Goal: Task Accomplishment & Management: Manage account settings

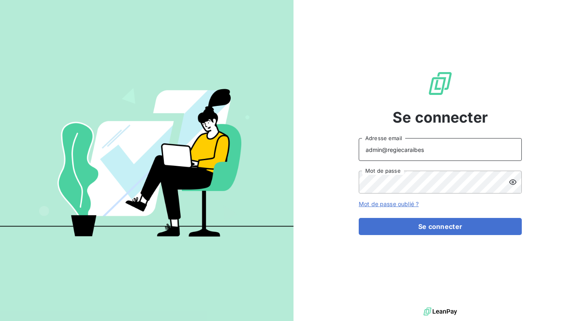
drag, startPoint x: 427, startPoint y: 152, endPoint x: 394, endPoint y: 152, distance: 33.0
click at [394, 152] on input "admin@regiecaraibes" at bounding box center [440, 149] width 163 height 23
type input "admin@regiecaraibes"
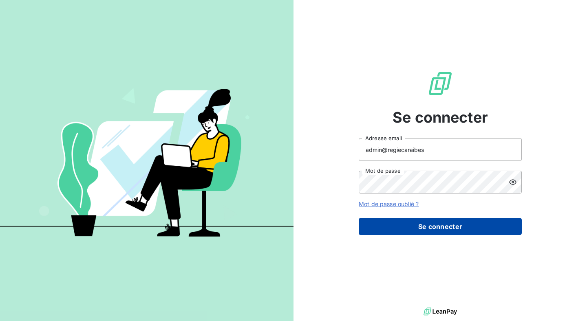
click at [419, 226] on button "Se connecter" at bounding box center [440, 226] width 163 height 17
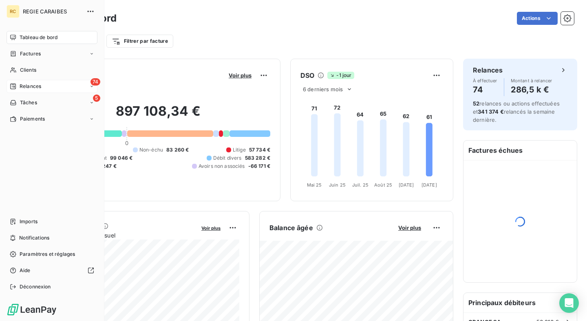
click at [18, 83] on div "Relances" at bounding box center [25, 86] width 31 height 7
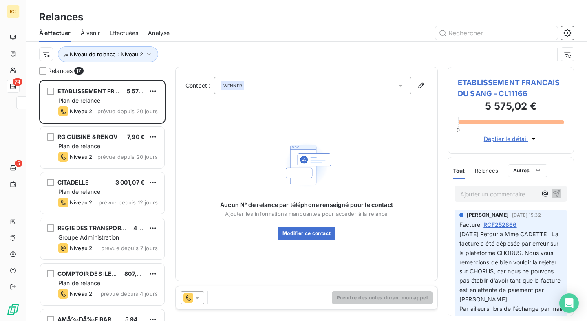
scroll to position [241, 126]
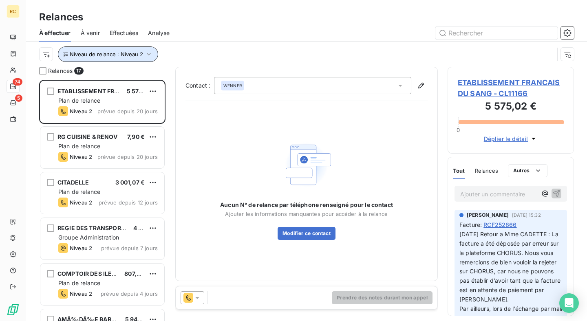
click at [154, 57] on button "Niveau de relance : Niveau 2" at bounding box center [108, 53] width 100 height 15
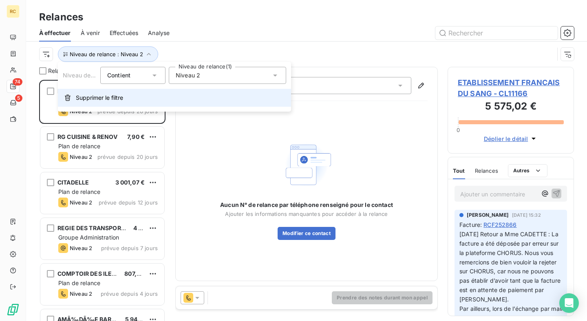
click at [122, 93] on button "Supprimer le filtre" at bounding box center [174, 98] width 233 height 18
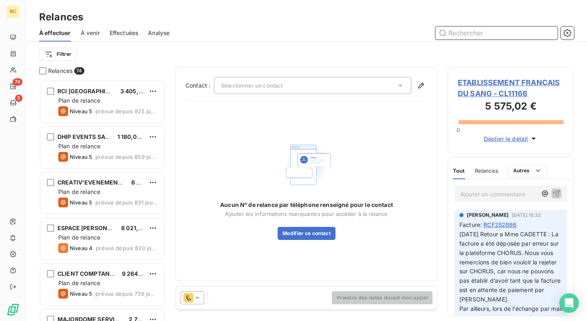
click at [468, 35] on input "text" at bounding box center [497, 33] width 122 height 13
type input "x"
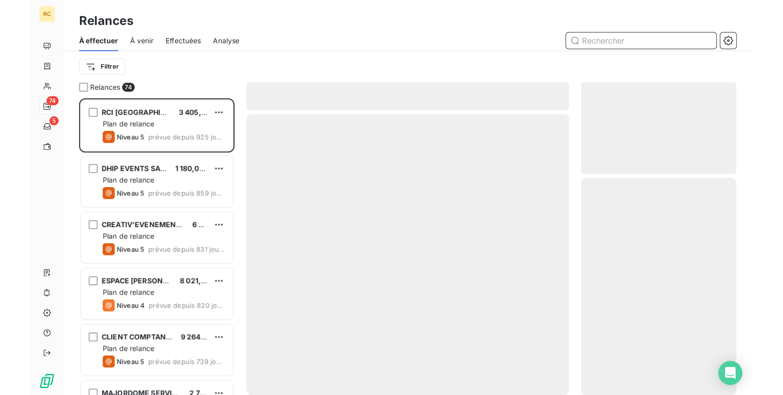
scroll to position [241, 126]
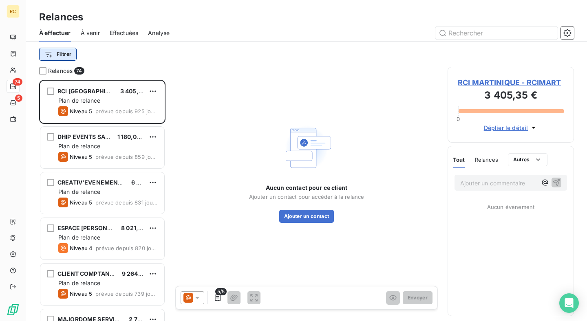
click at [61, 60] on html "RC 74 5 Relances À effectuer À venir Effectuées Analyse Filtrer Relances 74 RCI…" at bounding box center [293, 160] width 587 height 321
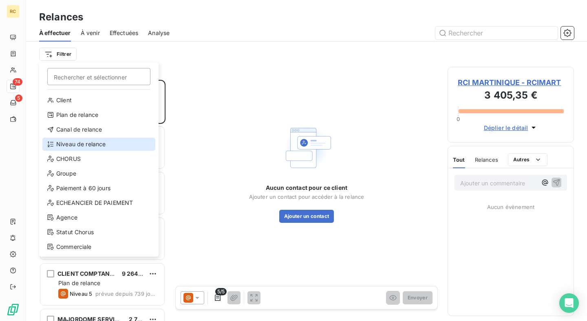
click at [93, 142] on div "Niveau de relance" at bounding box center [98, 144] width 113 height 13
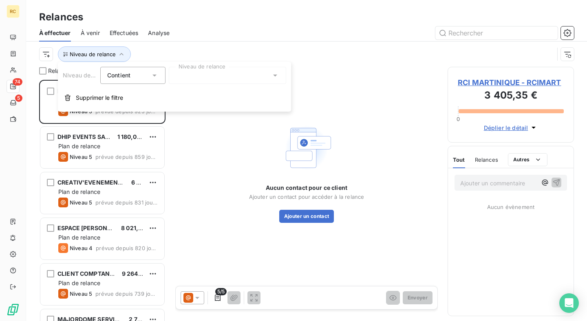
click at [184, 69] on div at bounding box center [227, 75] width 117 height 17
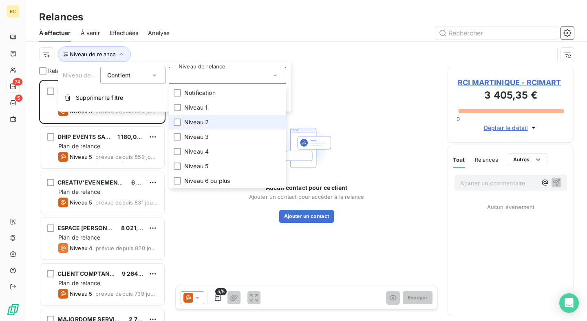
click at [199, 122] on span "Niveau 2" at bounding box center [196, 122] width 24 height 8
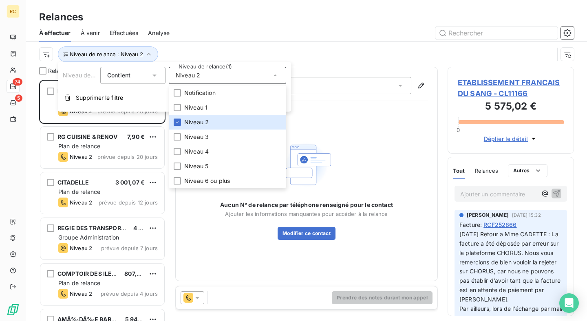
click at [256, 47] on div "Niveau de relance : Niveau 2" at bounding box center [296, 53] width 515 height 15
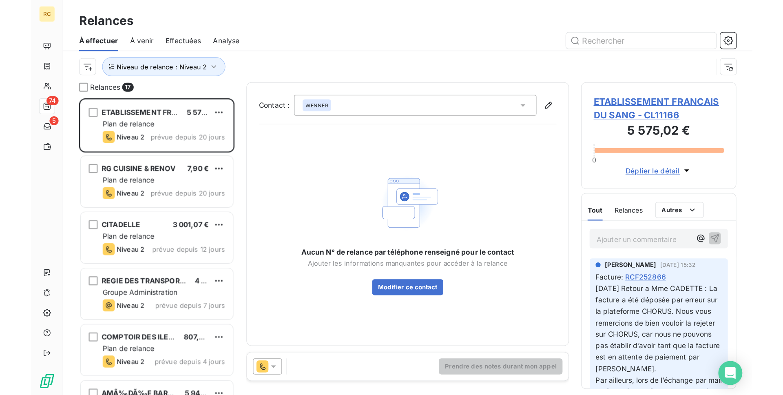
scroll to position [315, 175]
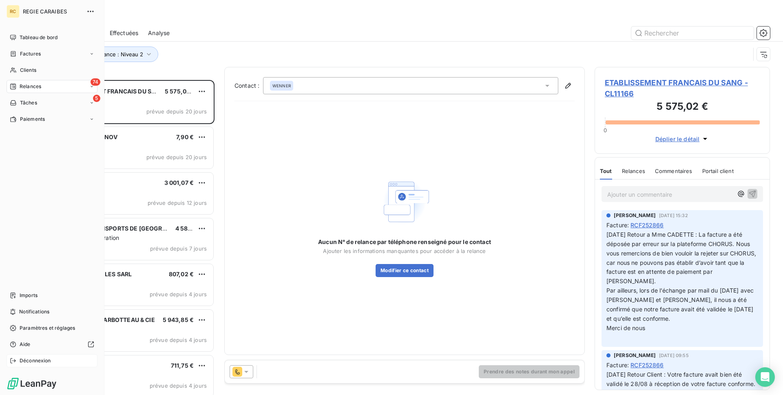
click at [32, 321] on div "Déconnexion" at bounding box center [52, 360] width 91 height 13
